Goal: Find specific page/section: Find specific page/section

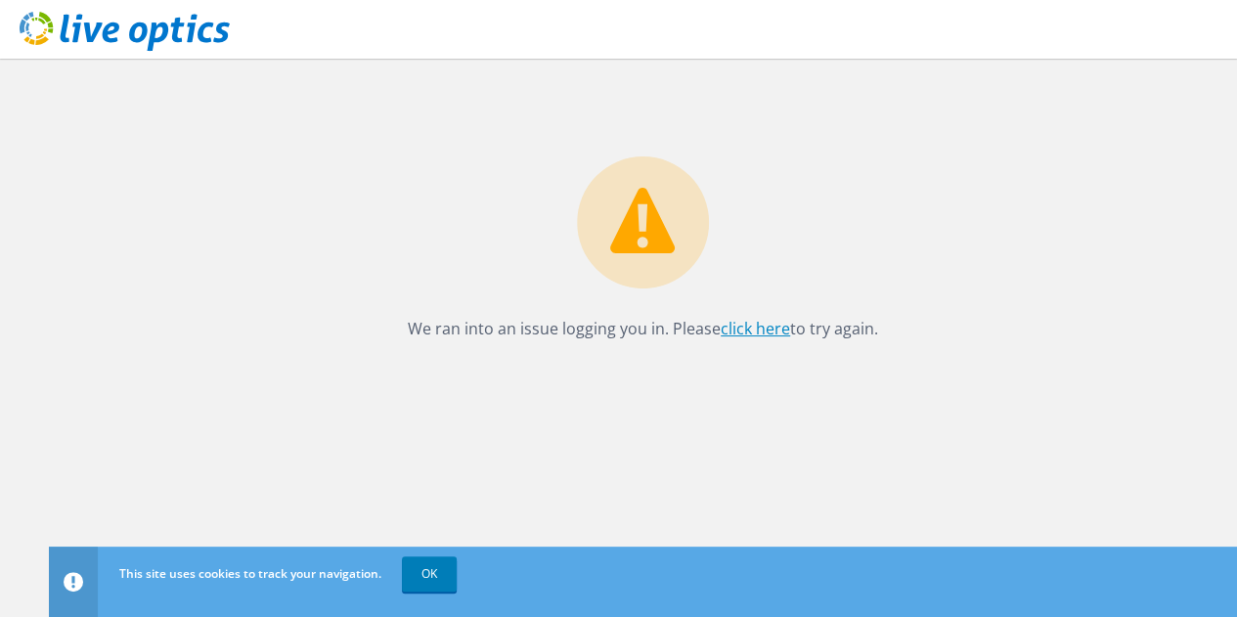
click at [740, 322] on link "click here" at bounding box center [755, 329] width 69 height 22
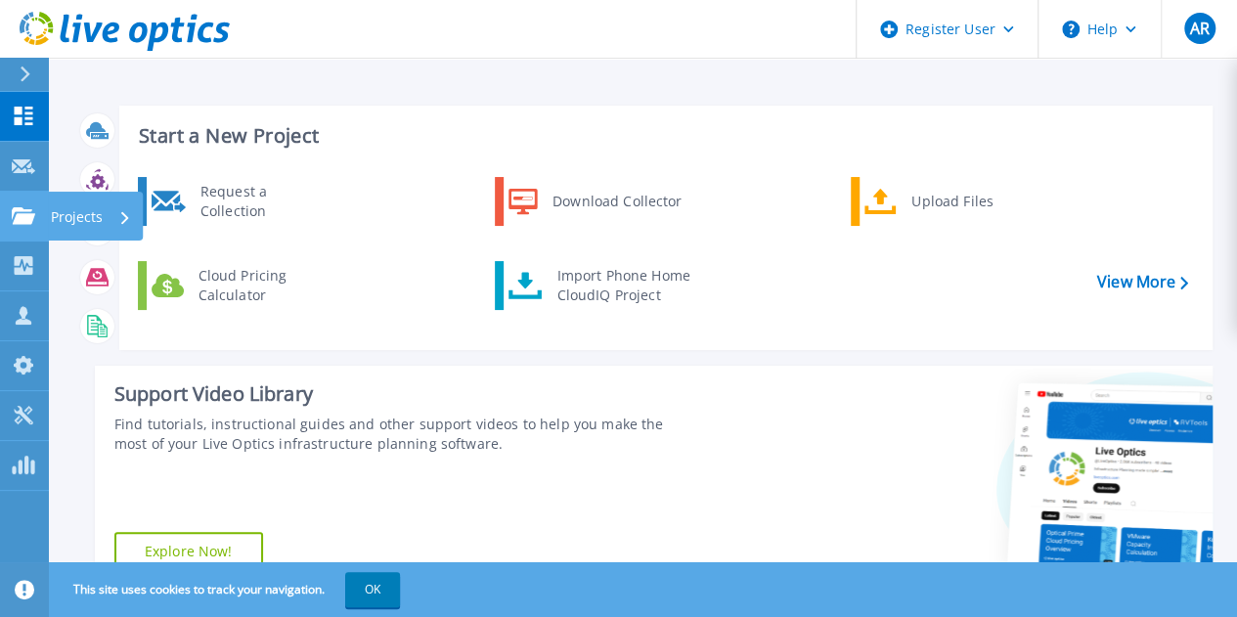
click at [17, 227] on link "Projects Projects" at bounding box center [24, 217] width 49 height 50
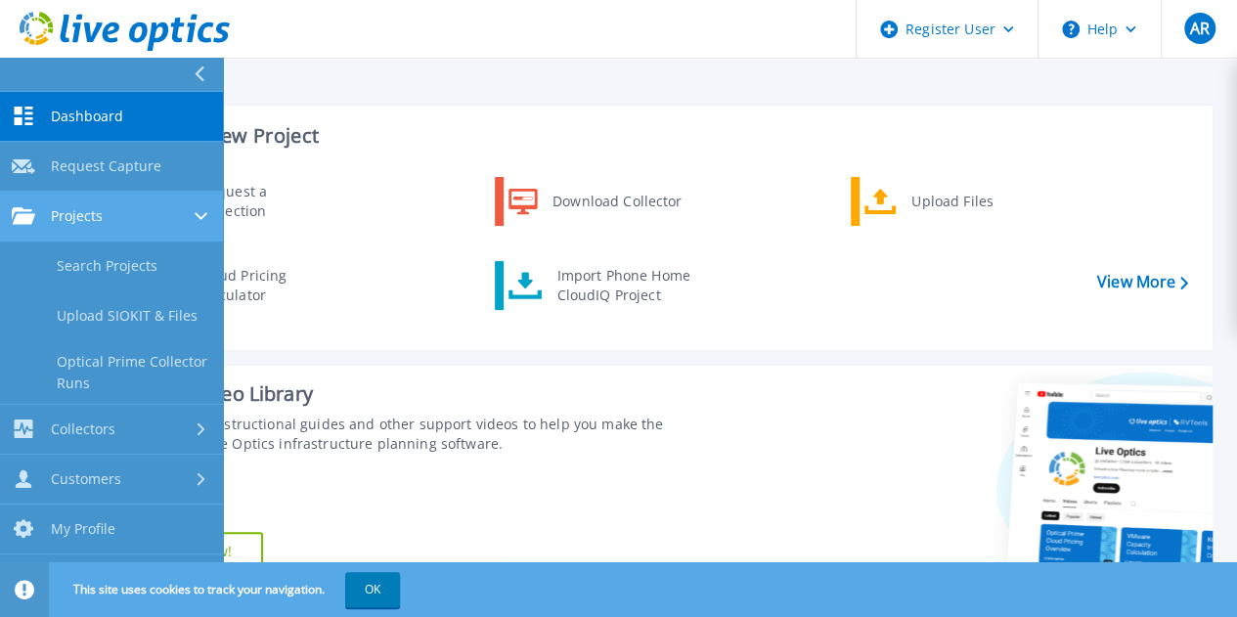
click at [69, 228] on link "Projects Projects" at bounding box center [111, 217] width 223 height 50
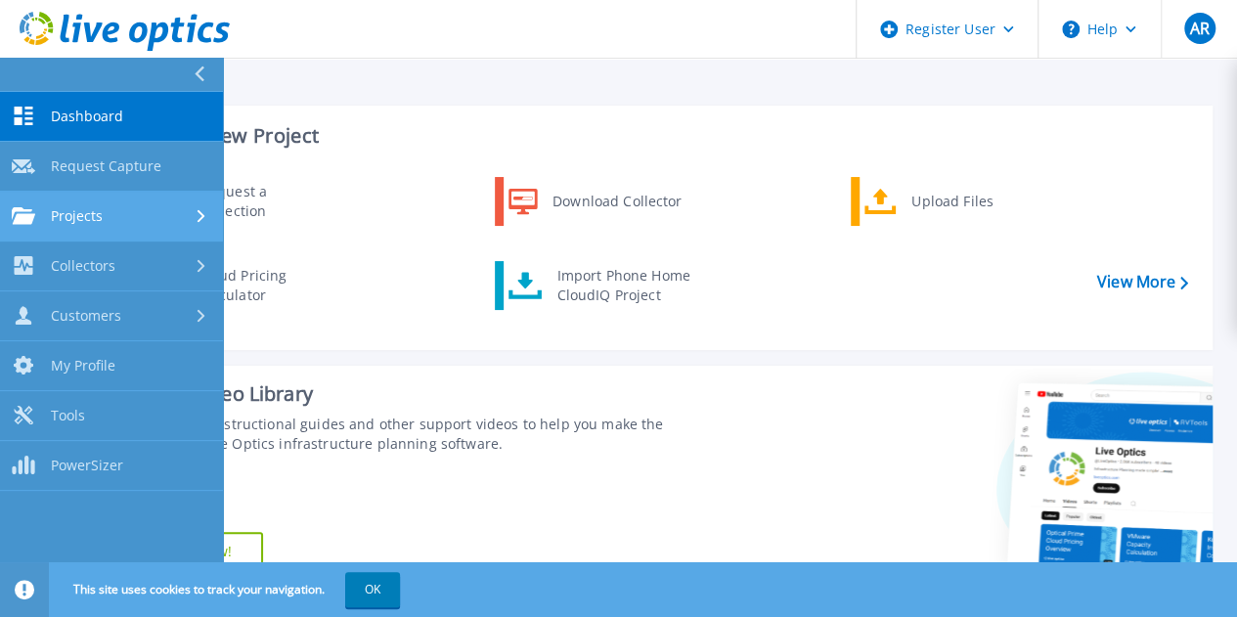
click at [84, 232] on link "Projects Projects" at bounding box center [111, 217] width 223 height 50
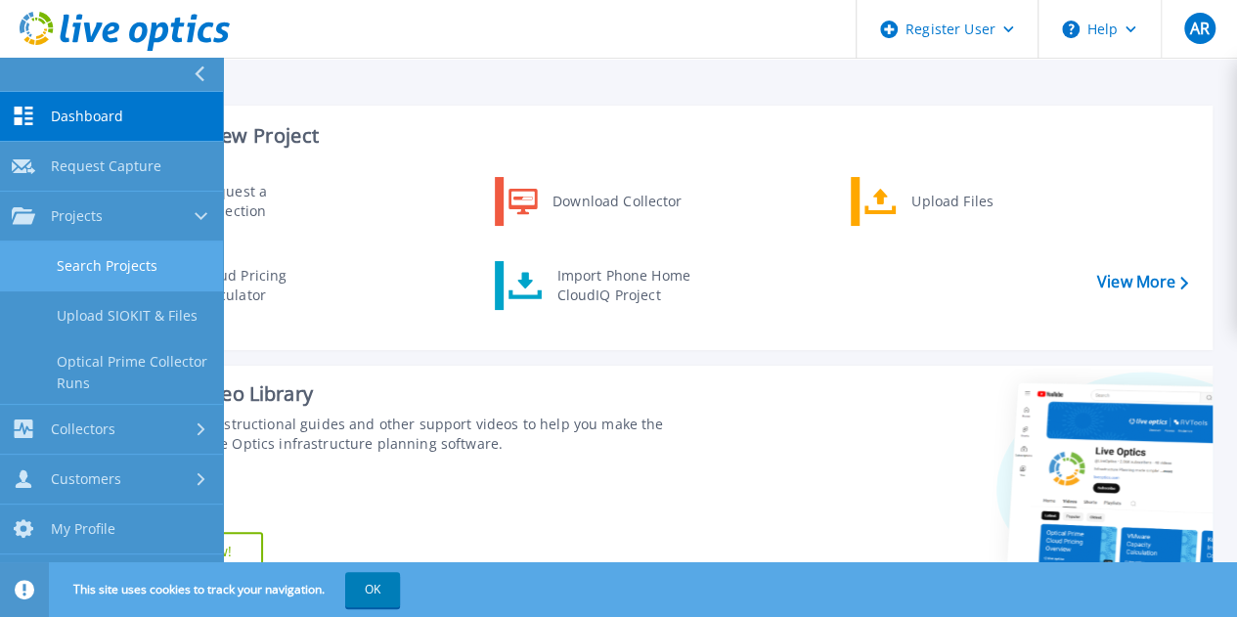
click at [101, 259] on link "Search Projects" at bounding box center [111, 267] width 223 height 50
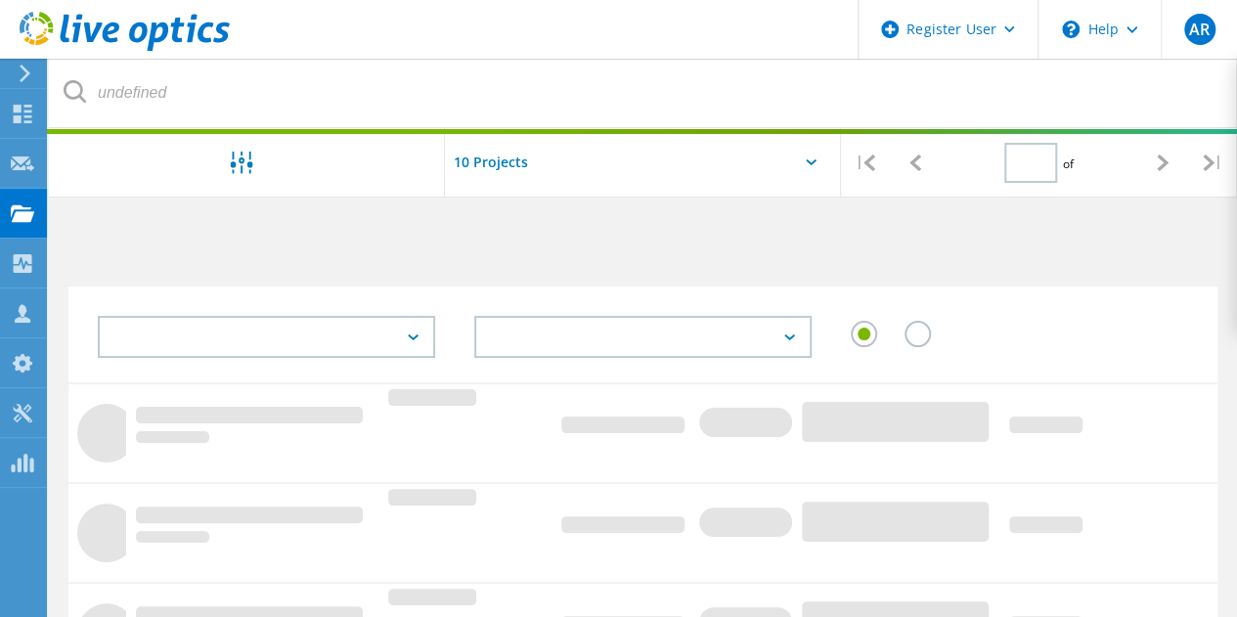
type input "1"
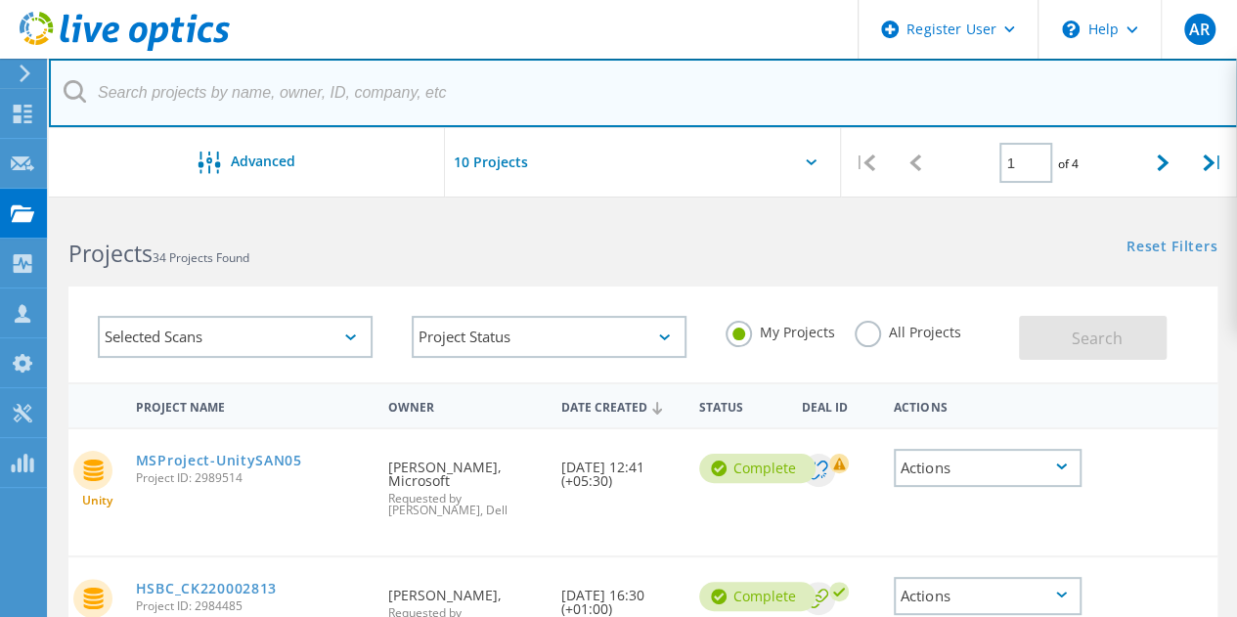
click at [305, 93] on input "text" at bounding box center [643, 93] width 1189 height 68
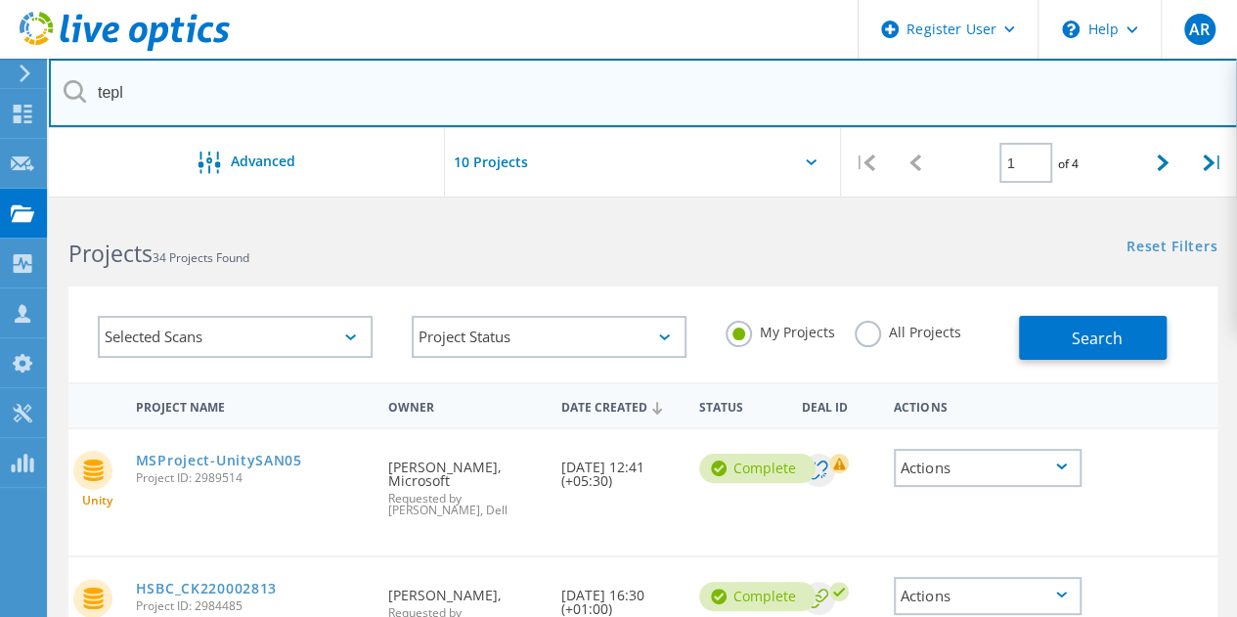
type input "tepl"
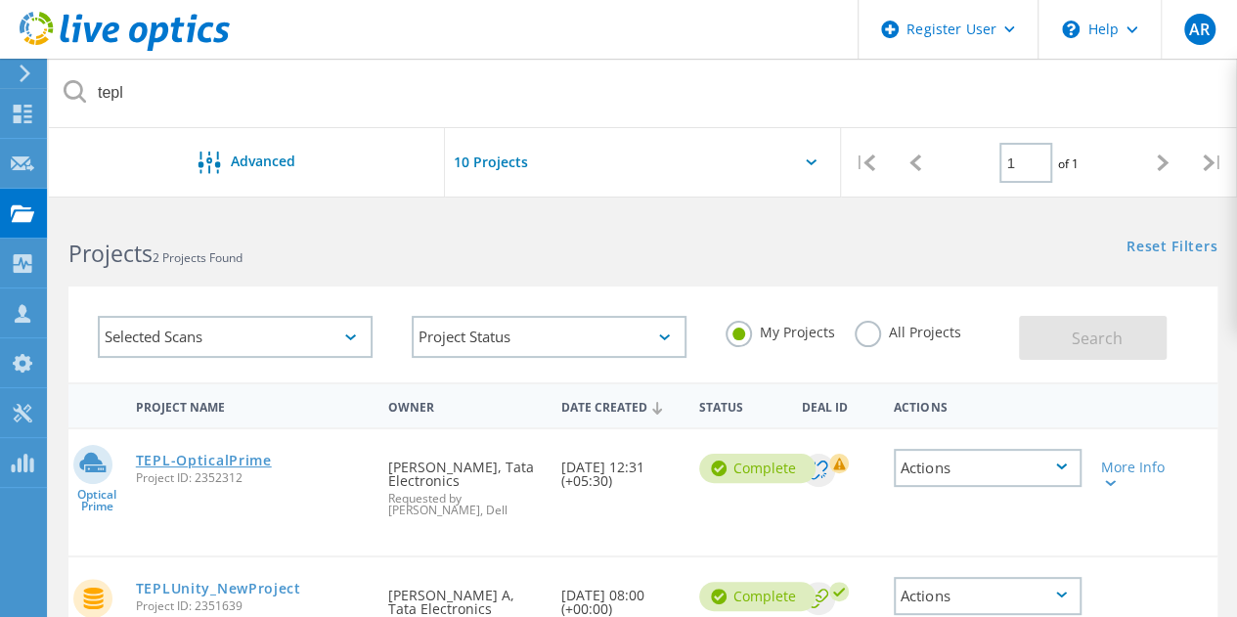
click at [198, 457] on link "TEPL-OpticalPrime" at bounding box center [204, 461] width 136 height 14
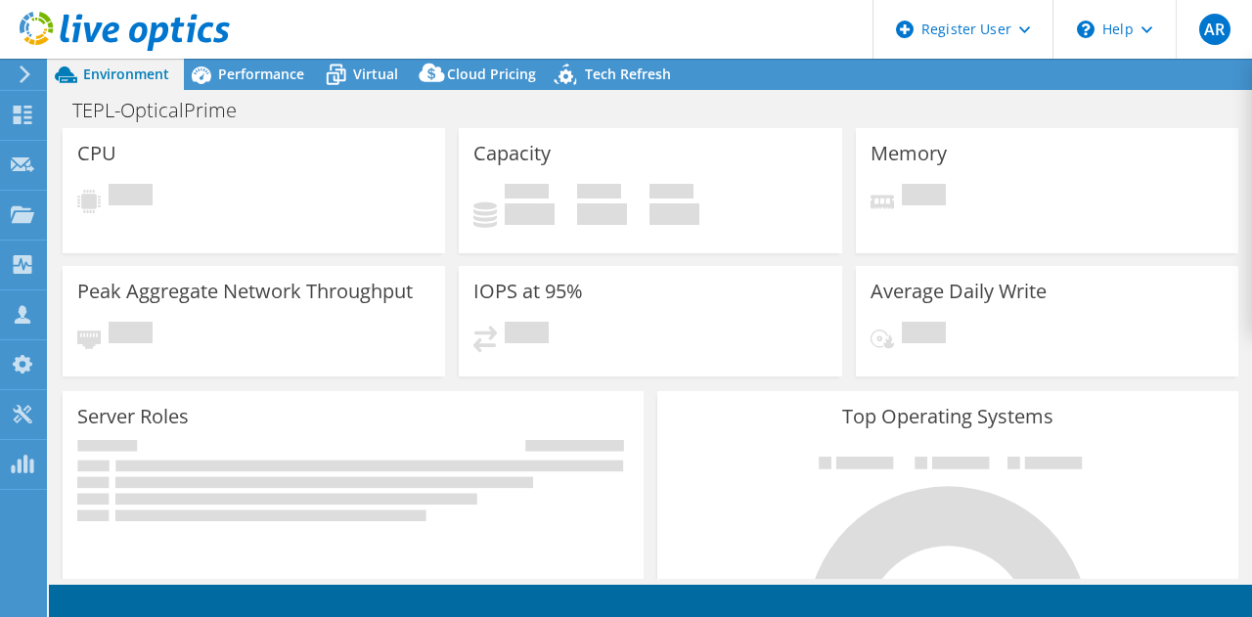
select select "[GEOGRAPHIC_DATA]"
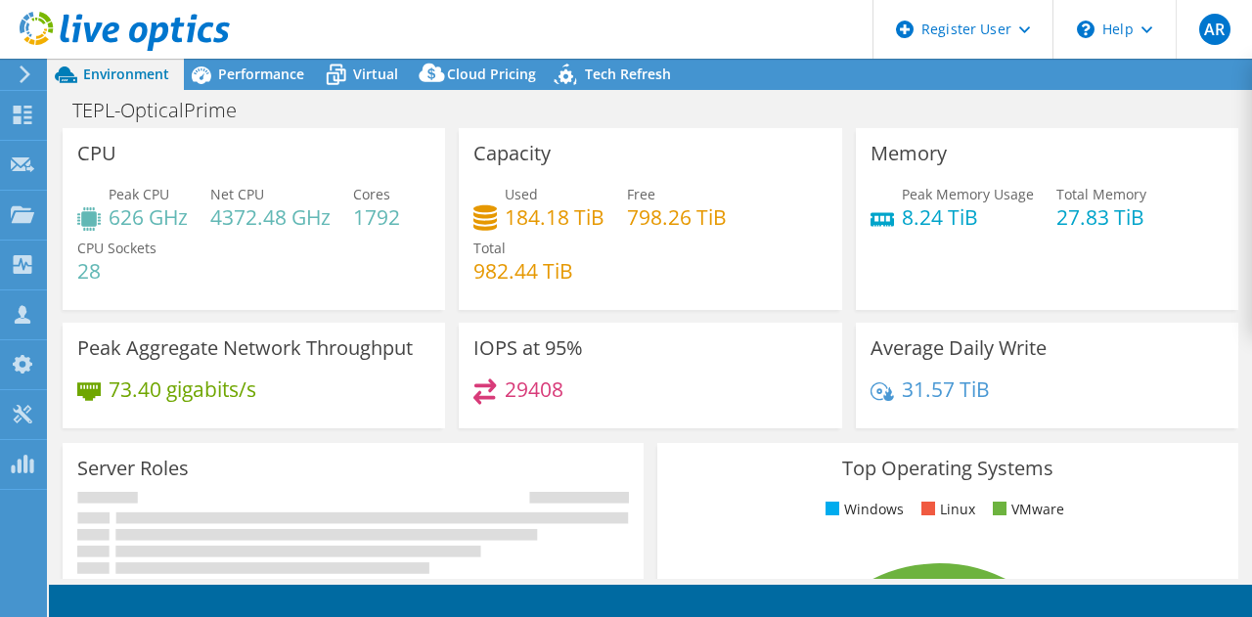
select select "[GEOGRAPHIC_DATA]"
select select "USD"
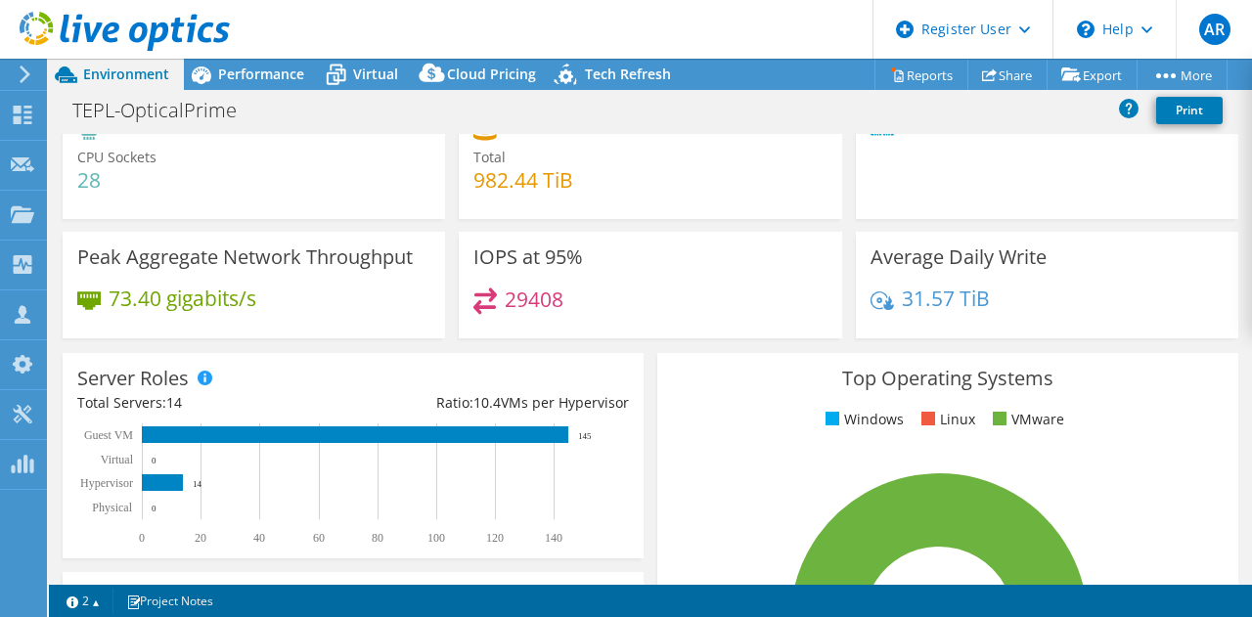
scroll to position [129, 0]
